Goal: Task Accomplishment & Management: Manage account settings

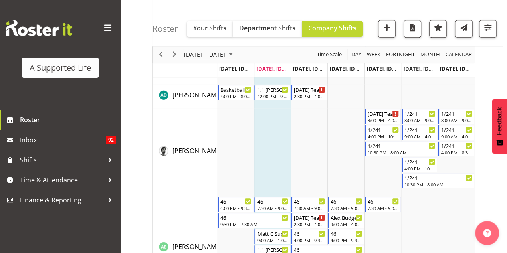
scroll to position [240, 0]
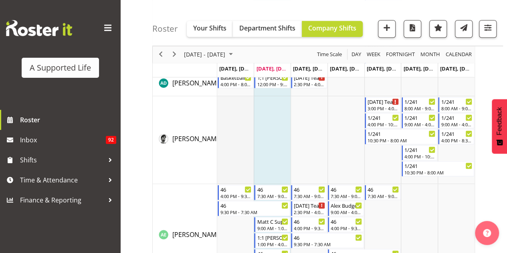
click at [243, 139] on td "Timeline Week of August 19, 2025" at bounding box center [235, 140] width 37 height 88
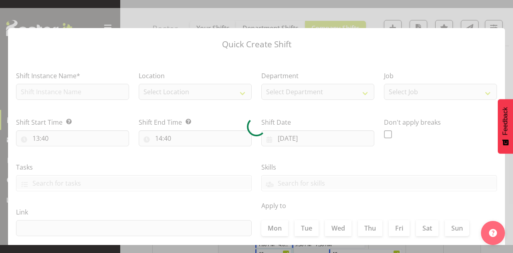
click at [243, 139] on div at bounding box center [256, 126] width 513 height 237
type input "[DATE]"
checkbox input "true"
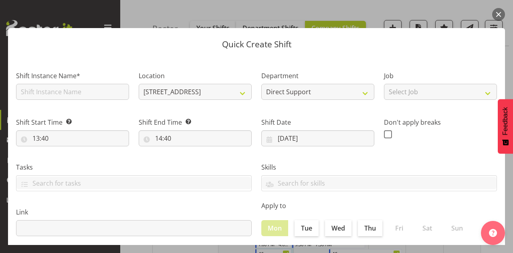
click at [493, 11] on button "button" at bounding box center [498, 14] width 13 height 13
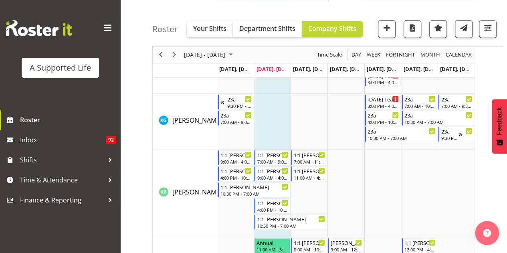
scroll to position [2604, 0]
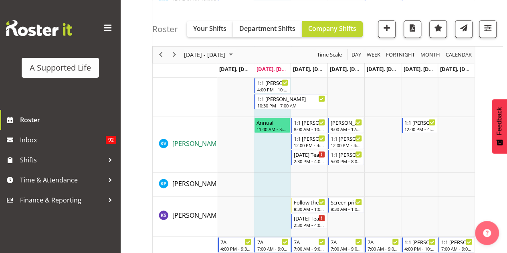
click at [190, 143] on span "[PERSON_NAME]" at bounding box center [197, 143] width 50 height 9
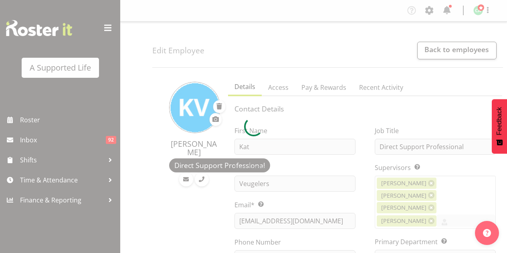
select select "TimelineWeek"
select select
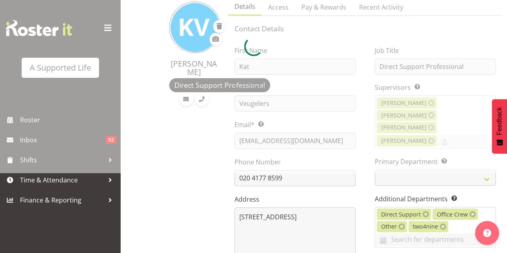
select select
click at [216, 123] on div at bounding box center [253, 46] width 507 height 253
select select "916"
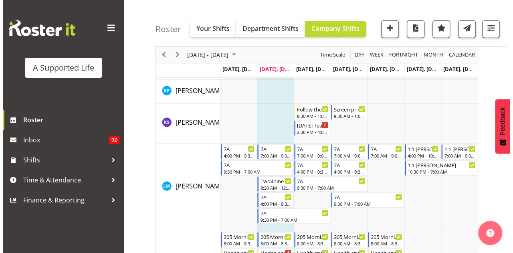
scroll to position [2617, 0]
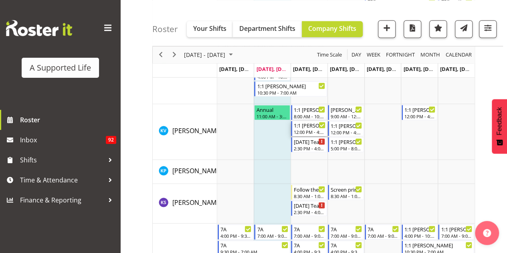
click at [315, 126] on div "1:1 [PERSON_NAME] P Support" at bounding box center [310, 125] width 32 height 8
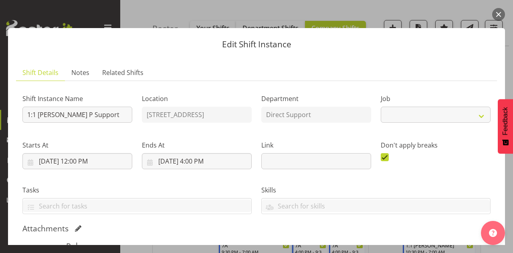
select select "4112"
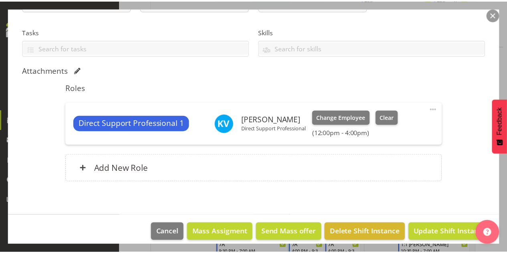
scroll to position [165, 0]
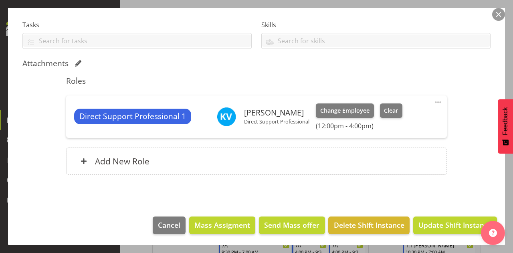
click at [498, 17] on button "button" at bounding box center [498, 14] width 13 height 13
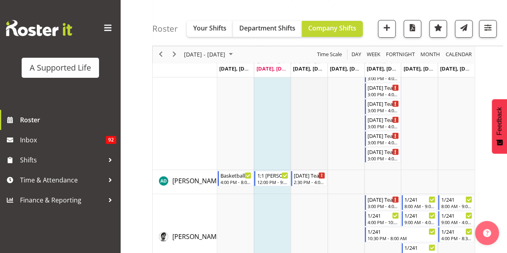
scroll to position [120, 0]
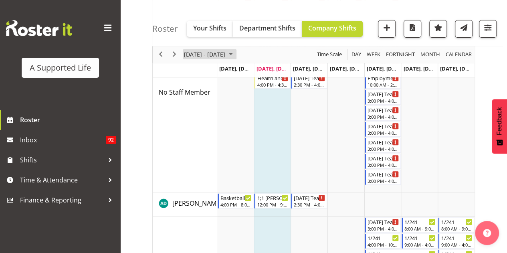
click at [202, 55] on span "[DATE] - [DATE]" at bounding box center [204, 55] width 43 height 10
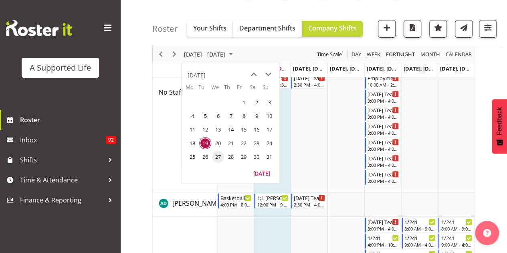
click at [214, 155] on span "27" at bounding box center [218, 157] width 12 height 12
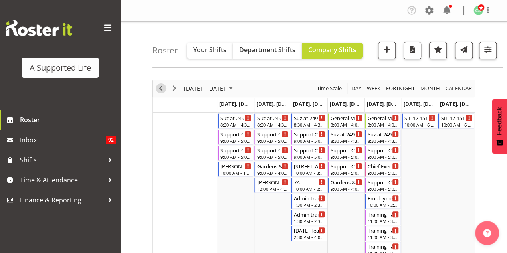
click at [159, 85] on span "Previous" at bounding box center [161, 88] width 10 height 10
